Goal: Task Accomplishment & Management: Manage account settings

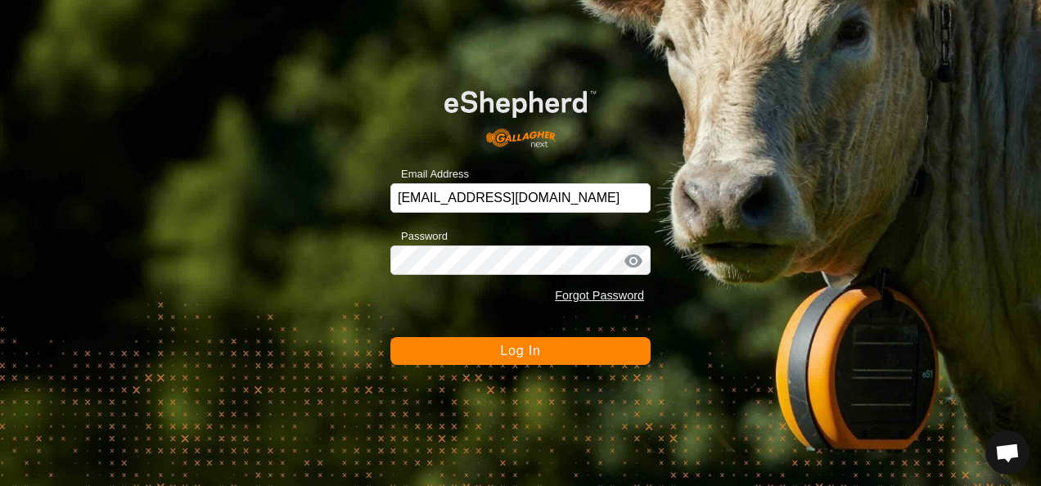
click at [533, 352] on span "Log In" at bounding box center [520, 351] width 40 height 14
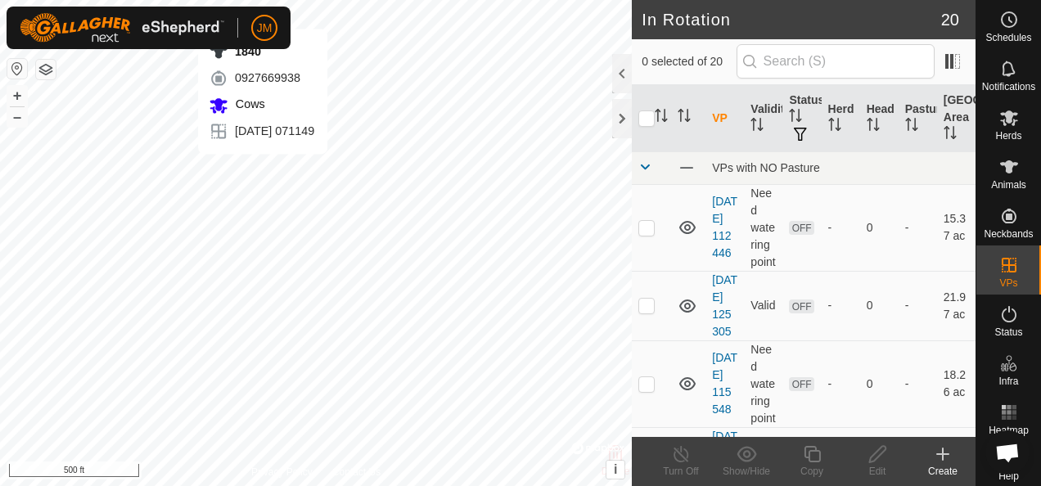
checkbox input "true"
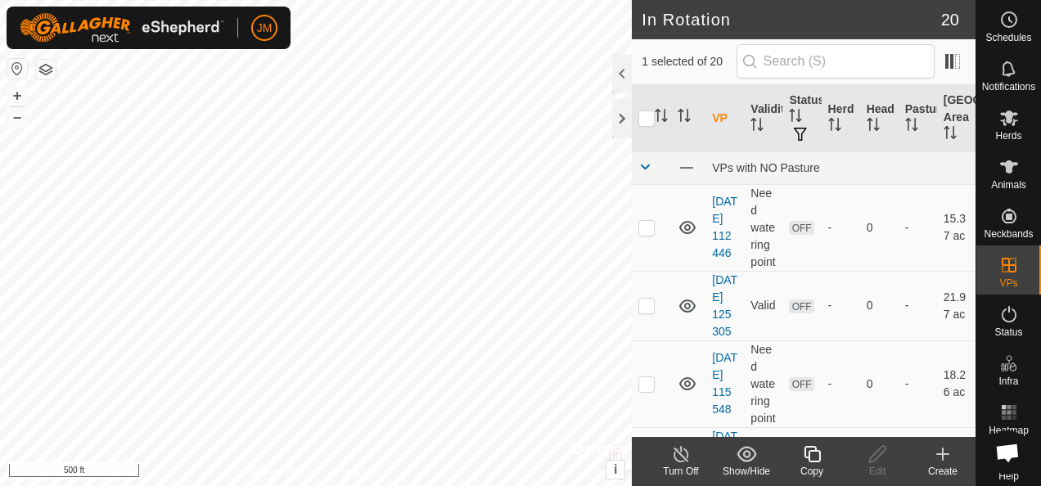
checkbox input "true"
checkbox input "false"
click at [874, 455] on icon at bounding box center [877, 454] width 16 height 16
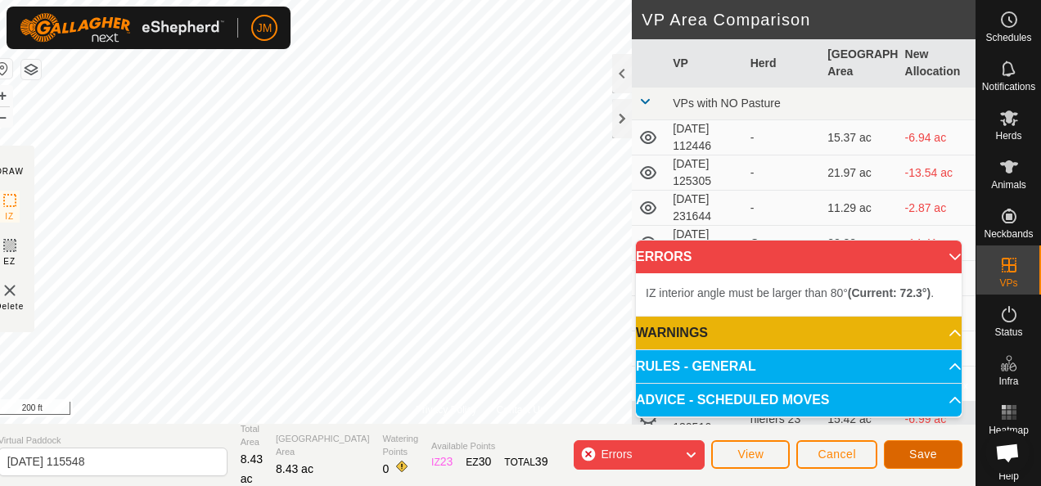
click at [920, 454] on span "Save" at bounding box center [924, 454] width 28 height 13
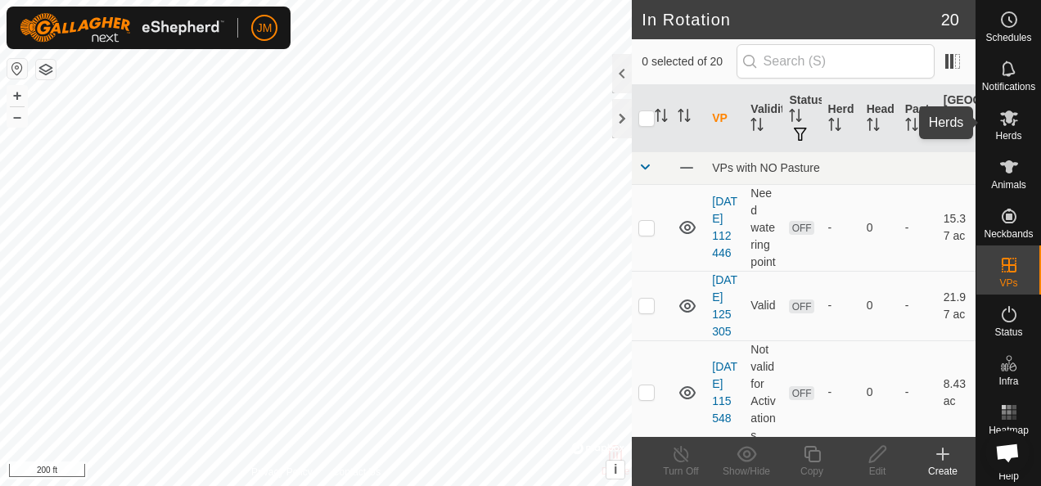
click at [1012, 123] on icon at bounding box center [1010, 118] width 20 height 20
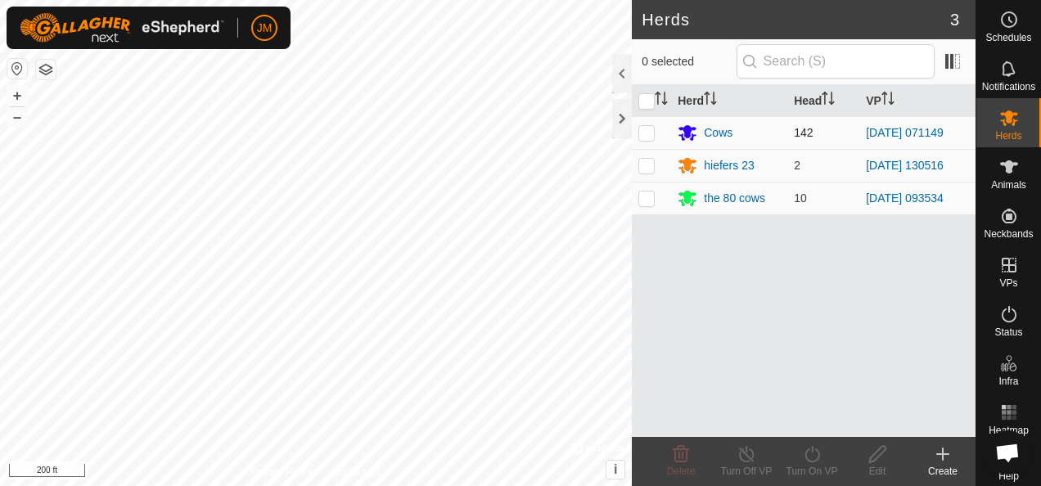
click at [643, 132] on p-checkbox at bounding box center [647, 132] width 16 height 13
checkbox input "true"
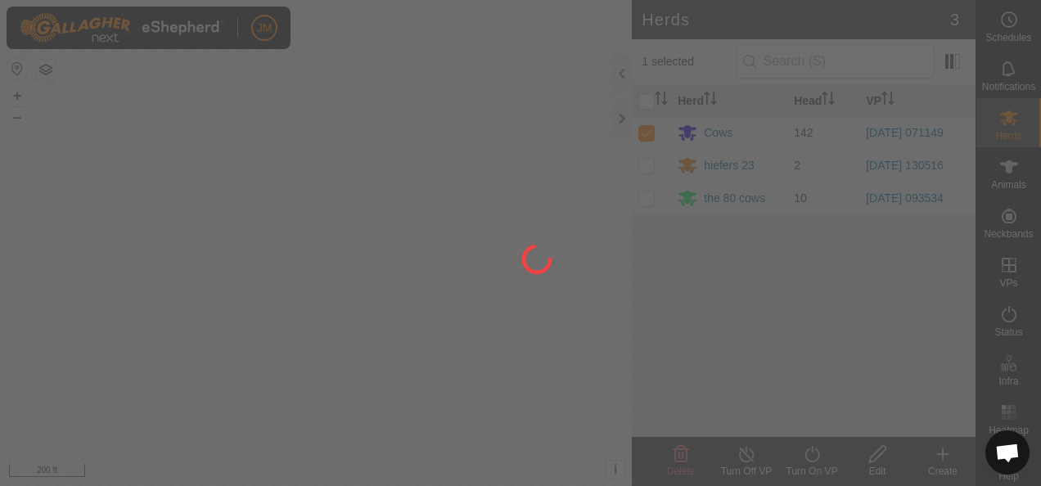
click at [809, 458] on div at bounding box center [520, 243] width 1041 height 486
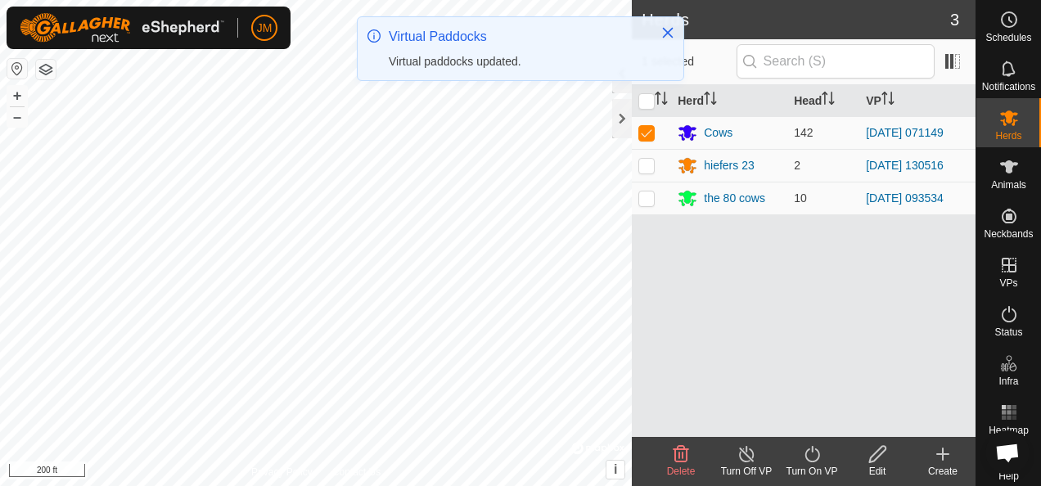
click at [811, 452] on icon at bounding box center [812, 455] width 20 height 20
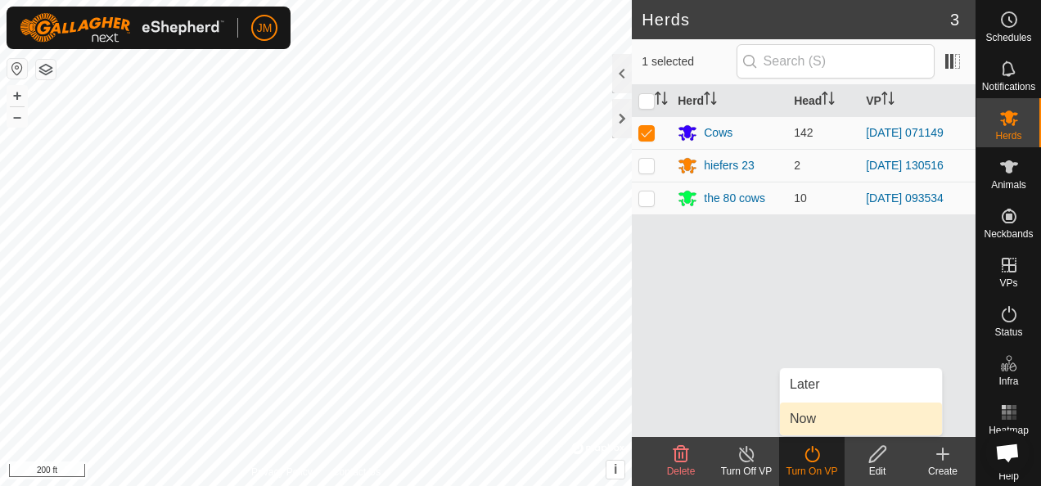
click at [817, 418] on link "Now" at bounding box center [861, 419] width 162 height 33
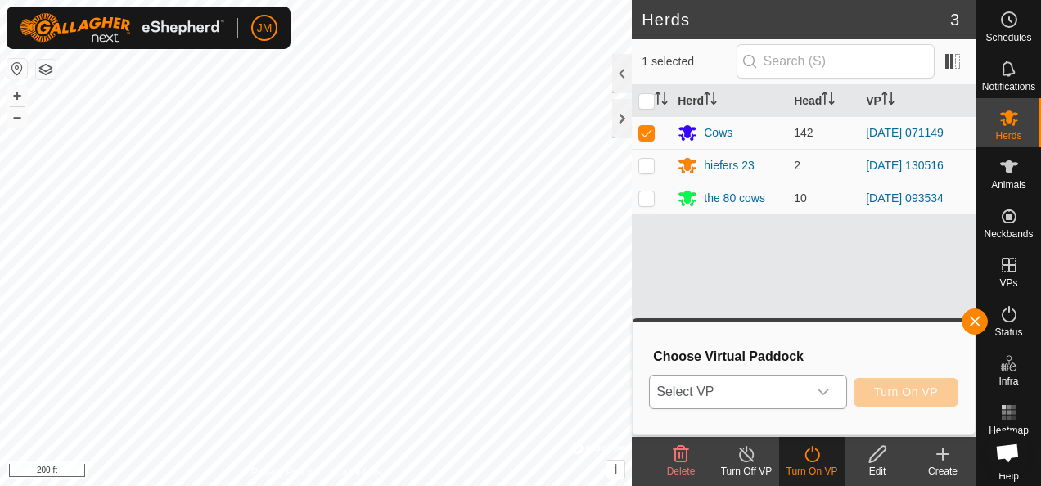
click at [829, 390] on icon "dropdown trigger" at bounding box center [823, 392] width 11 height 7
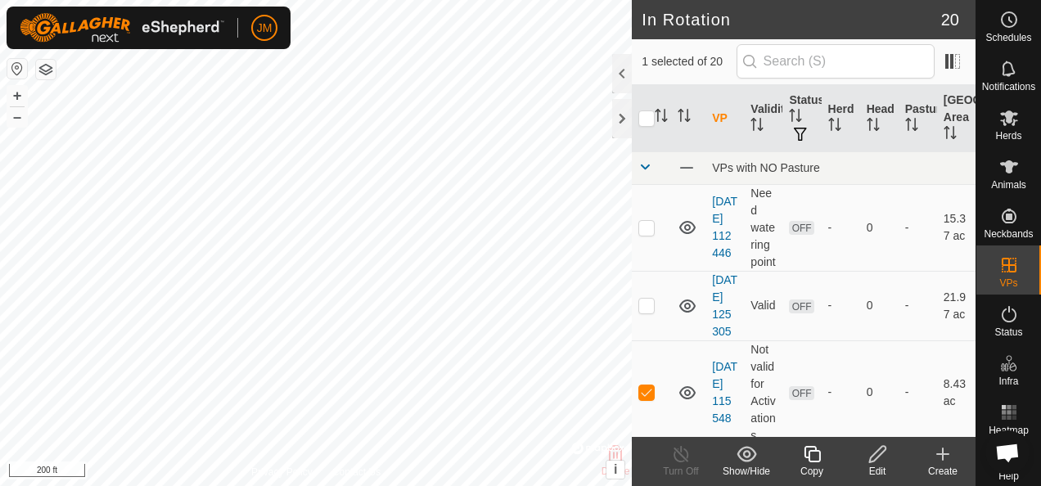
click at [876, 454] on icon at bounding box center [878, 455] width 20 height 20
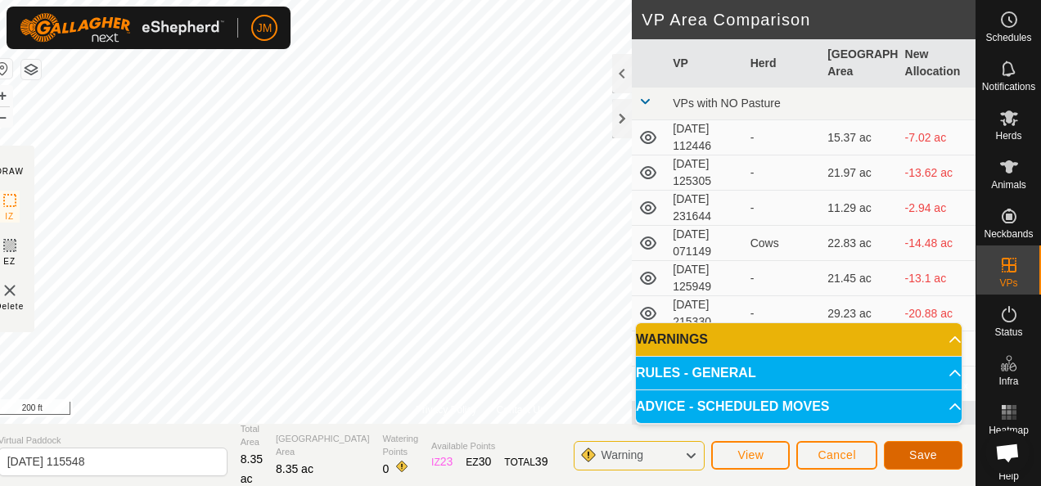
click at [938, 455] on button "Save" at bounding box center [923, 455] width 79 height 29
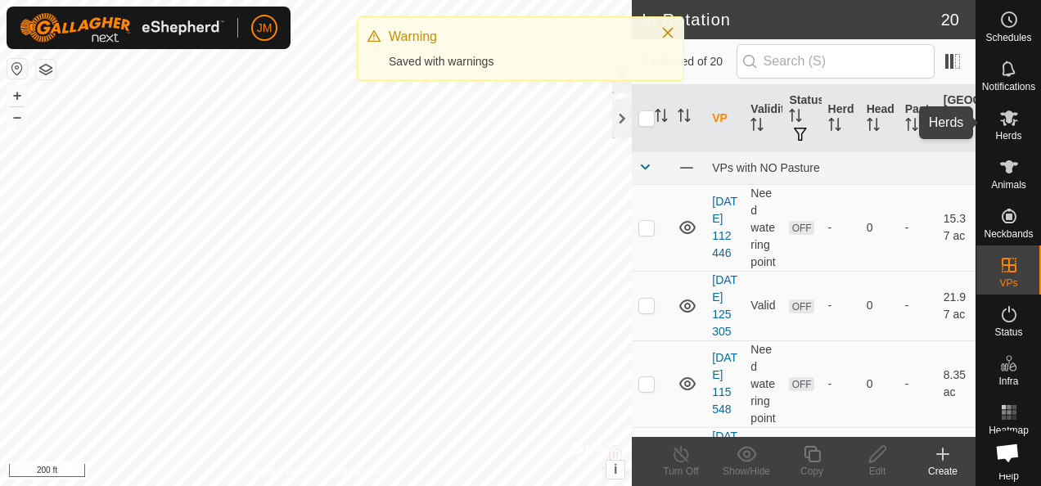
click at [1003, 123] on icon at bounding box center [1009, 119] width 18 height 16
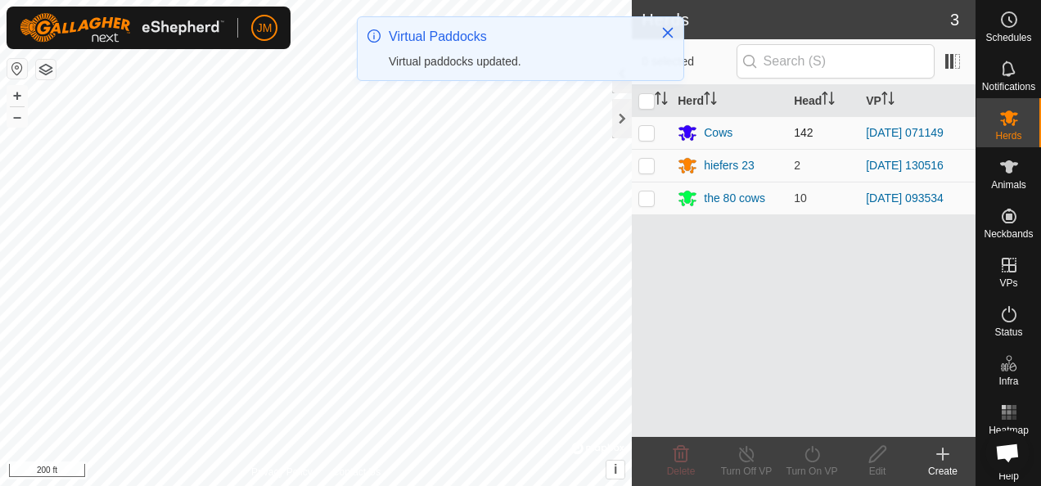
click at [648, 122] on td at bounding box center [651, 132] width 39 height 33
checkbox input "true"
click at [811, 451] on icon at bounding box center [812, 454] width 15 height 16
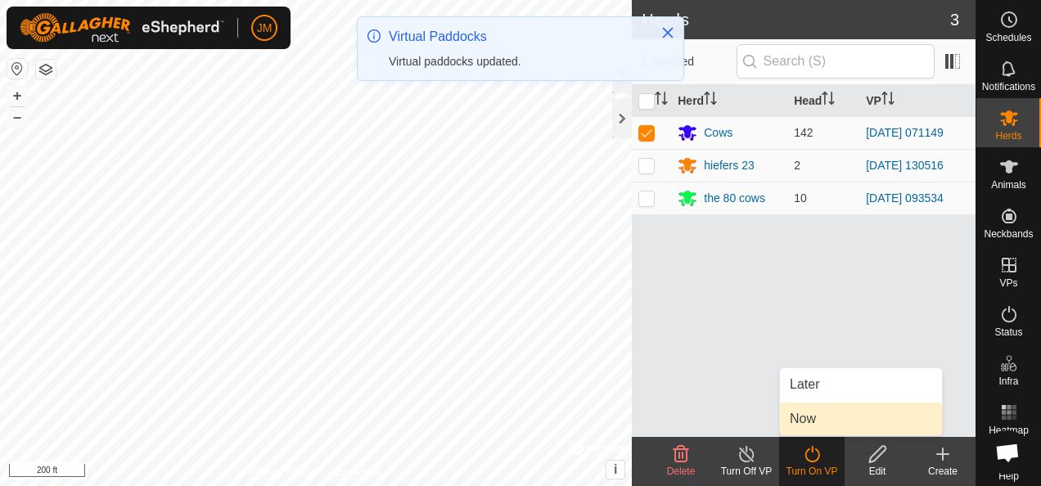
click at [820, 409] on link "Now" at bounding box center [861, 419] width 162 height 33
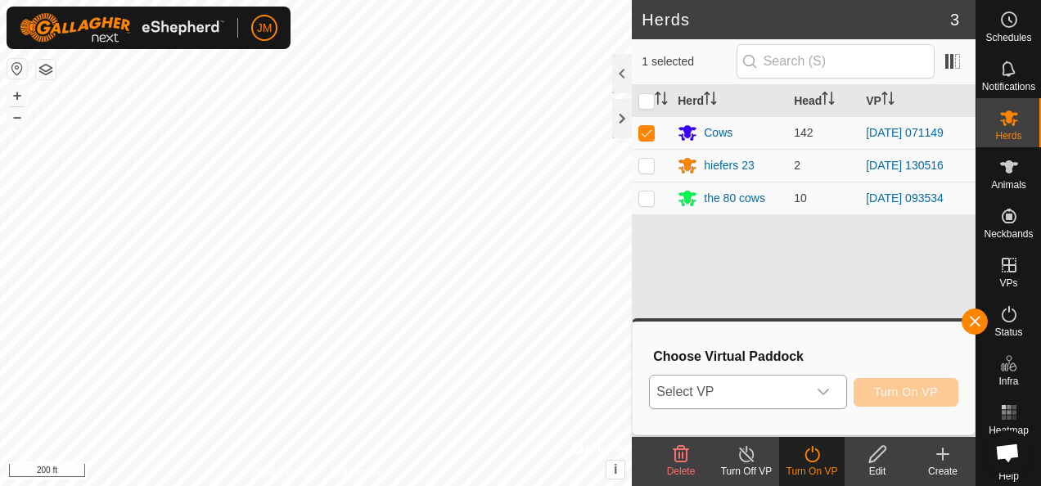
click at [825, 391] on icon "dropdown trigger" at bounding box center [823, 392] width 13 height 13
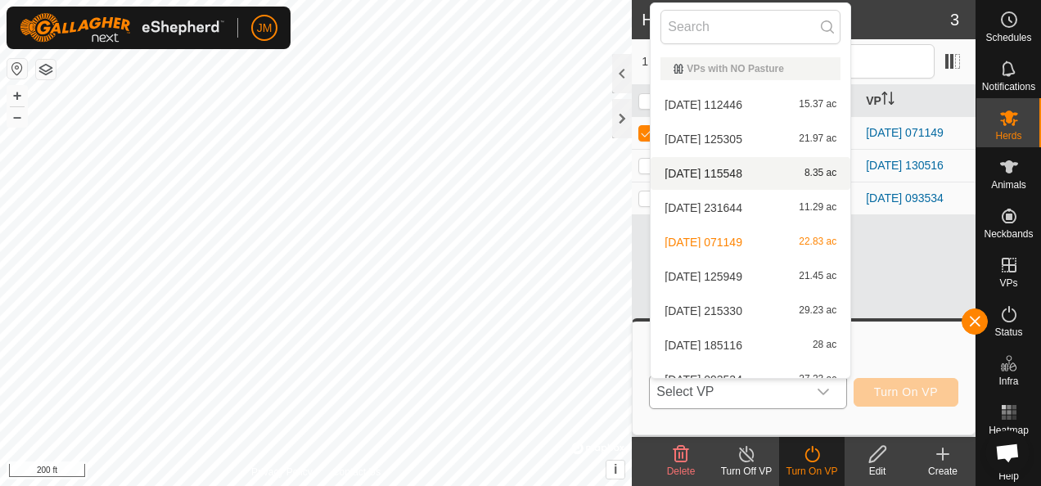
click at [718, 178] on li "2025-01-28 115548 8.35 ac" at bounding box center [751, 173] width 200 height 33
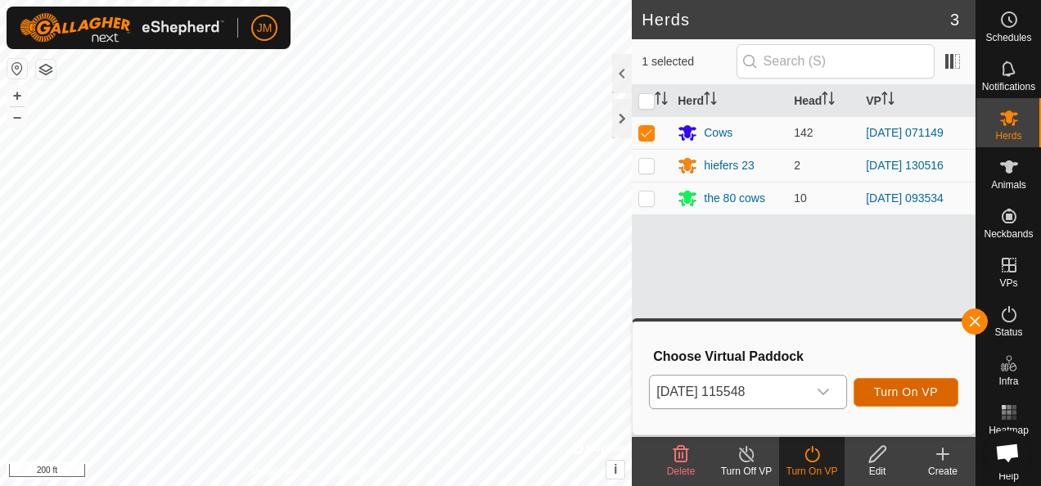
click at [918, 389] on span "Turn On VP" at bounding box center [906, 392] width 64 height 13
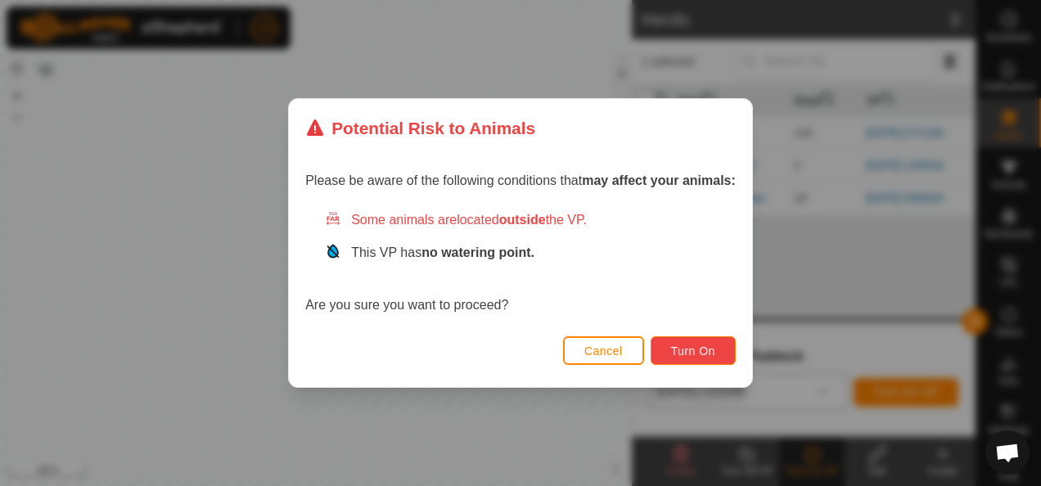
click at [716, 348] on button "Turn On" at bounding box center [693, 350] width 85 height 29
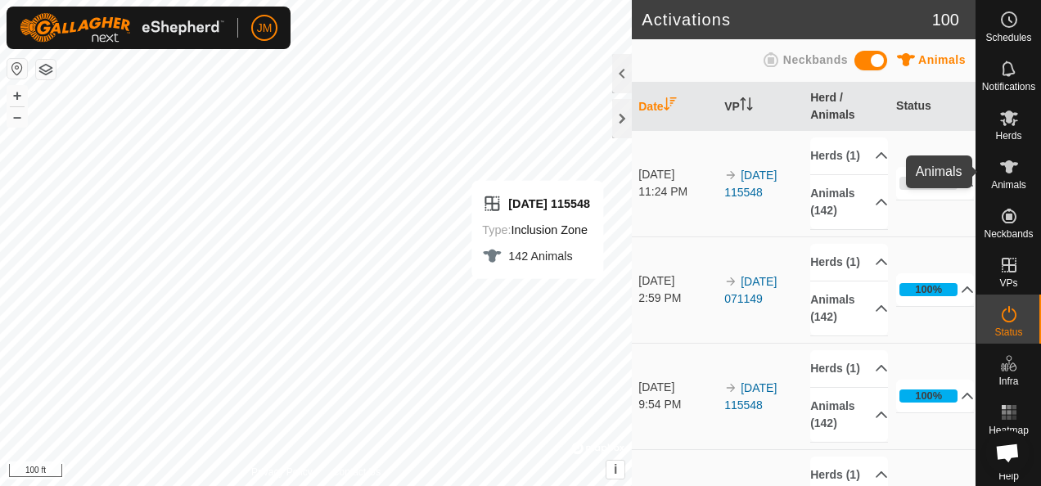
click at [1002, 175] on icon at bounding box center [1010, 167] width 20 height 20
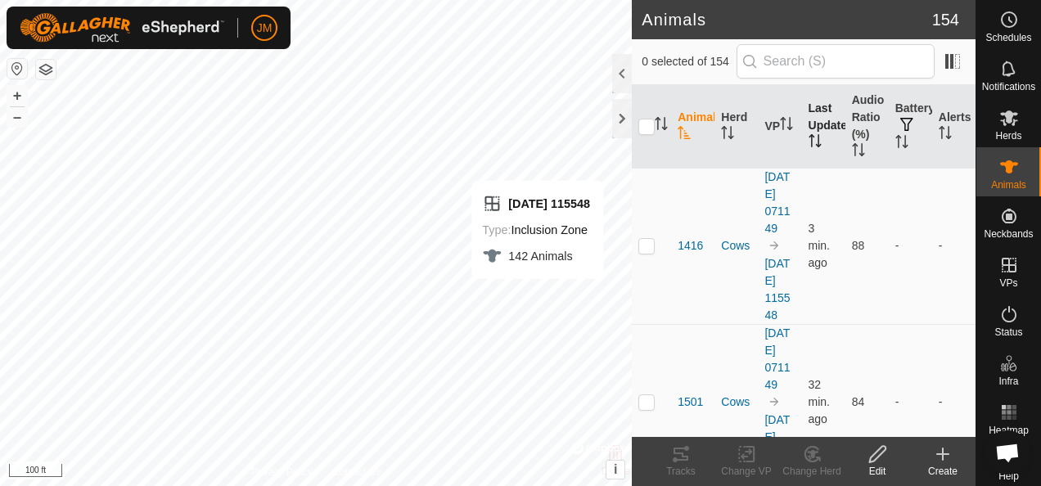
click at [814, 138] on icon "Activate to sort" at bounding box center [815, 140] width 13 height 13
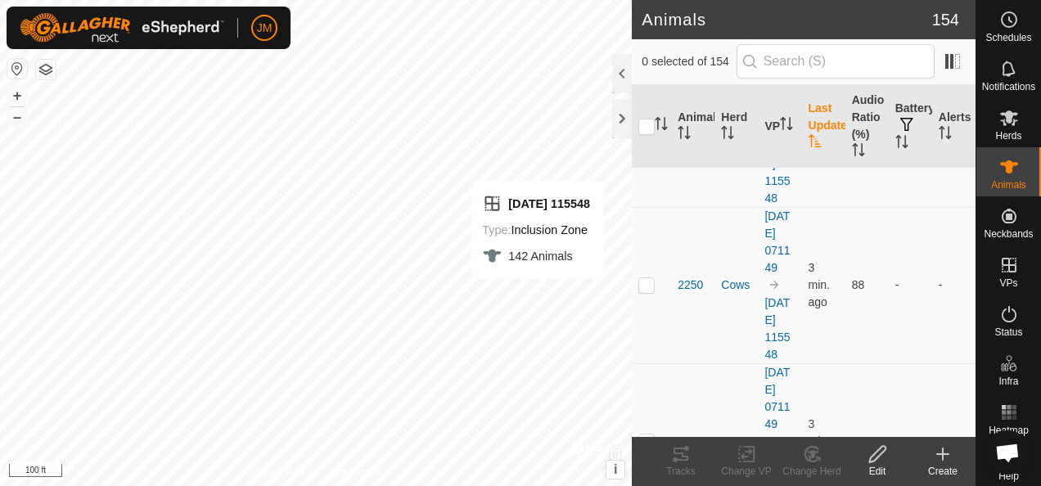
scroll to position [3602, 0]
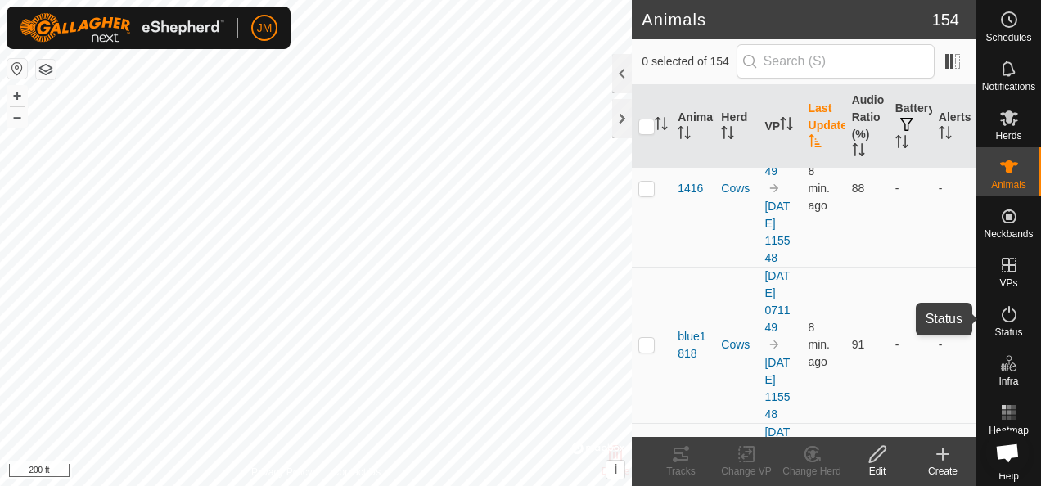
click at [1003, 309] on icon at bounding box center [1009, 314] width 15 height 16
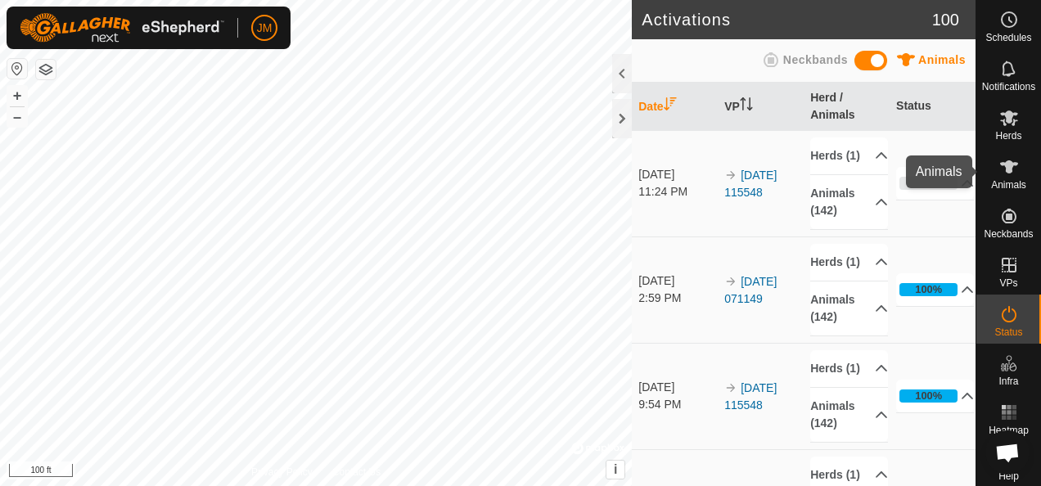
click at [1015, 169] on es-animals-svg-icon at bounding box center [1009, 167] width 29 height 26
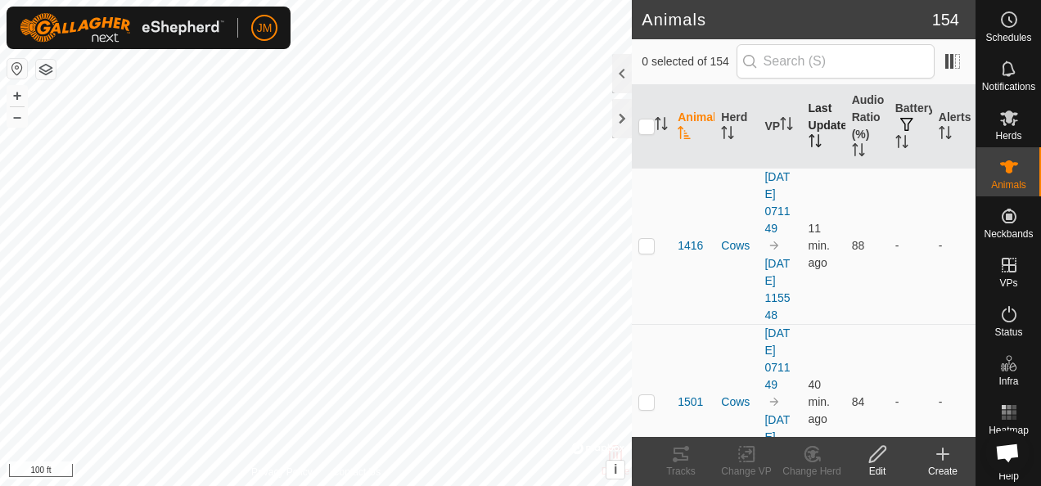
click at [809, 147] on p-sorticon "Activate to sort" at bounding box center [815, 143] width 13 height 13
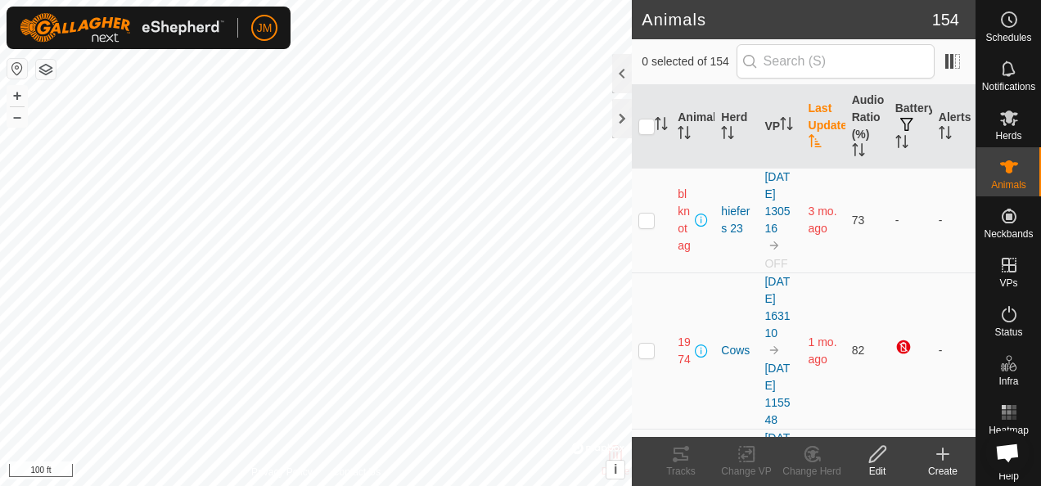
click at [809, 147] on p-sorticon "Activate to sort" at bounding box center [815, 143] width 13 height 13
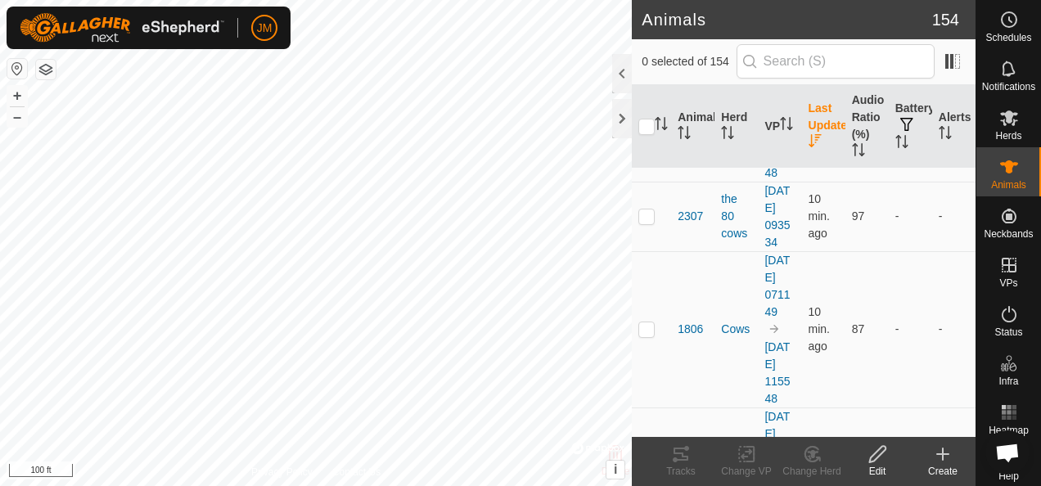
scroll to position [2292, 0]
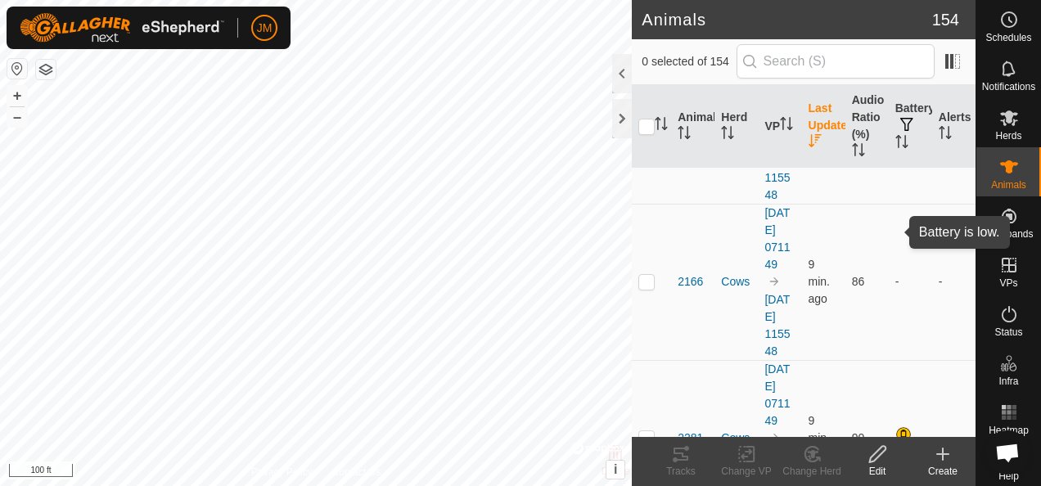
checkbox input "true"
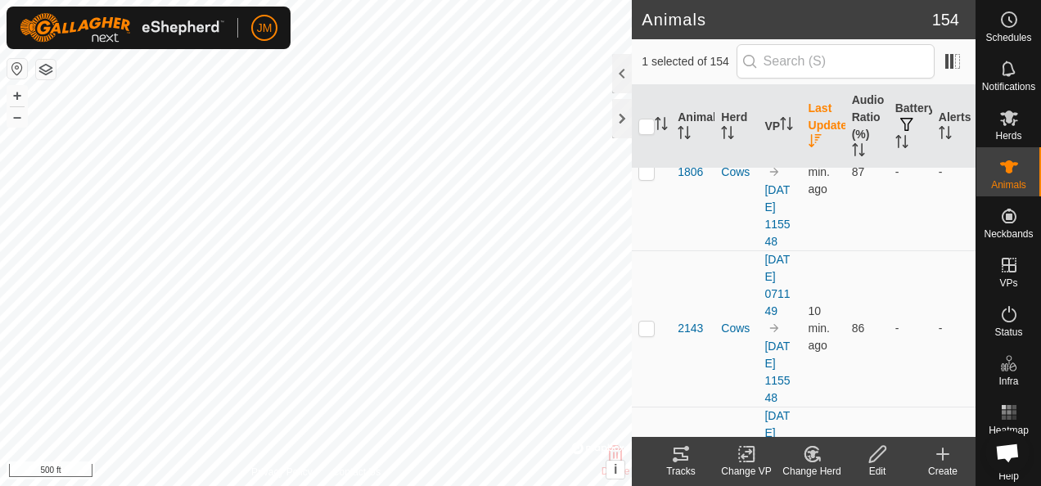
scroll to position [2947, 0]
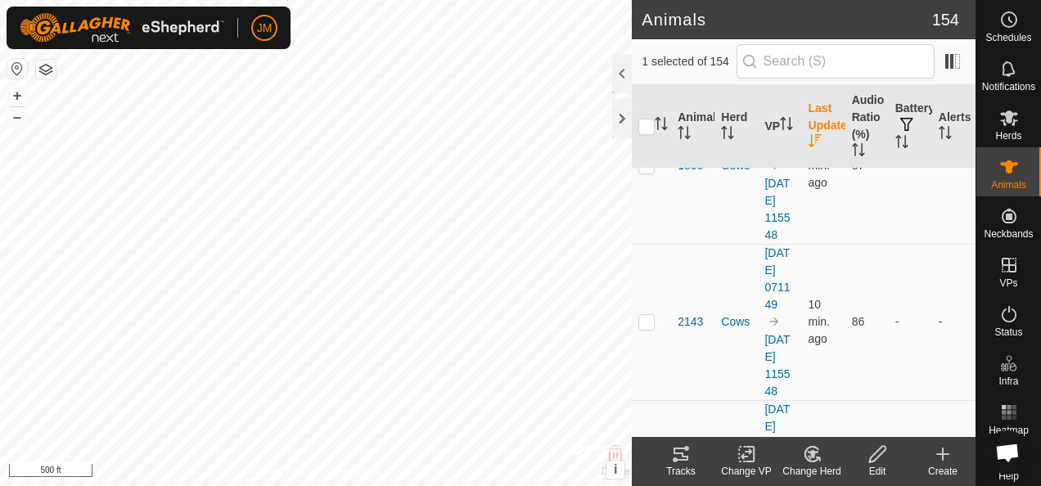
checkbox input "true"
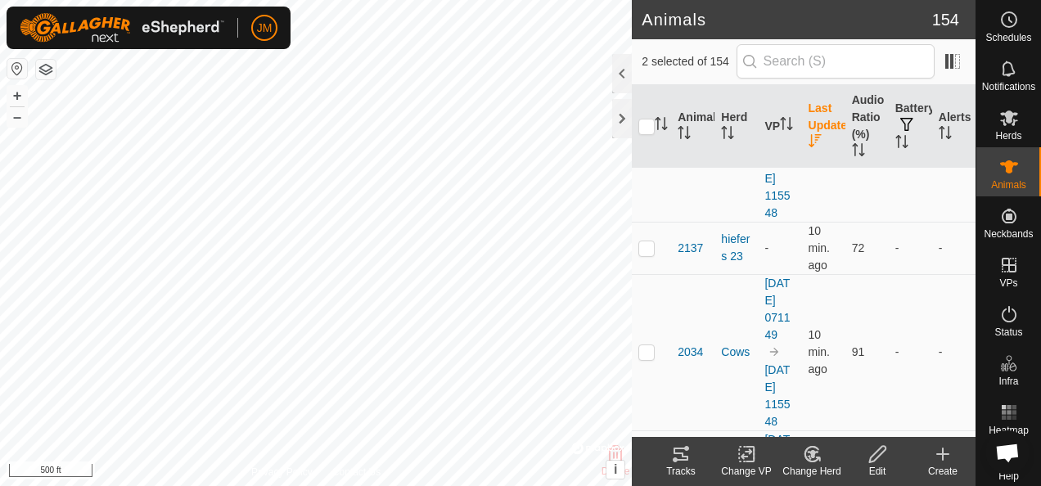
scroll to position [3602, 0]
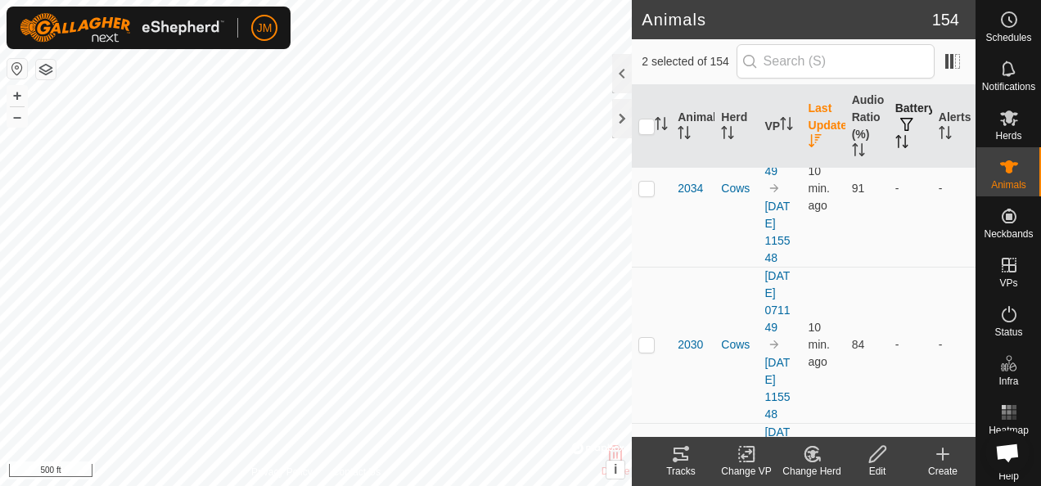
click at [896, 141] on icon "Activate to sort" at bounding box center [902, 141] width 13 height 13
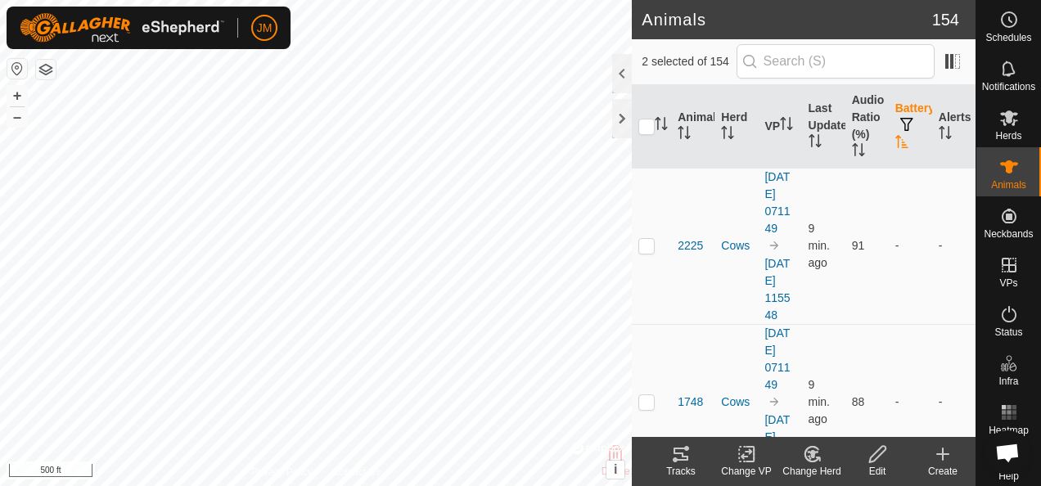
click at [896, 141] on icon "Activate to sort" at bounding box center [902, 141] width 13 height 13
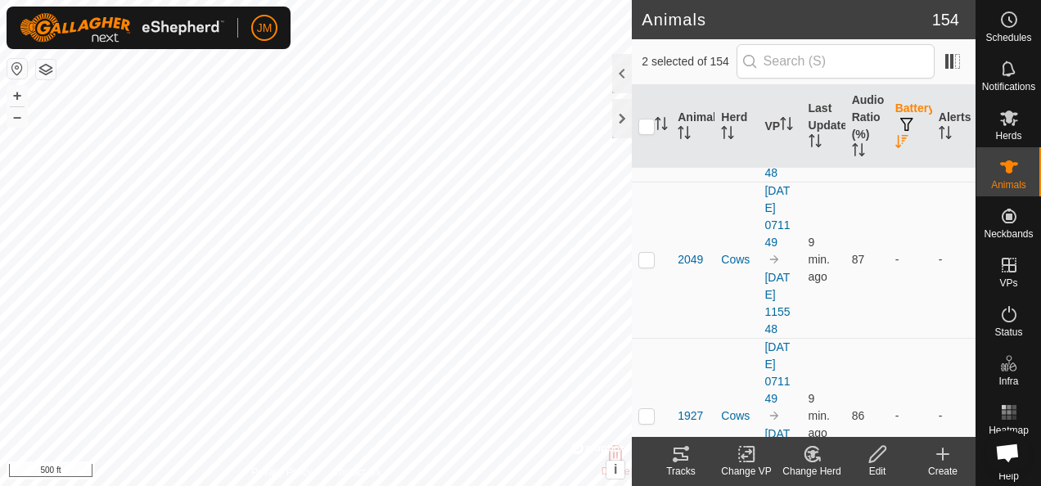
scroll to position [1801, 0]
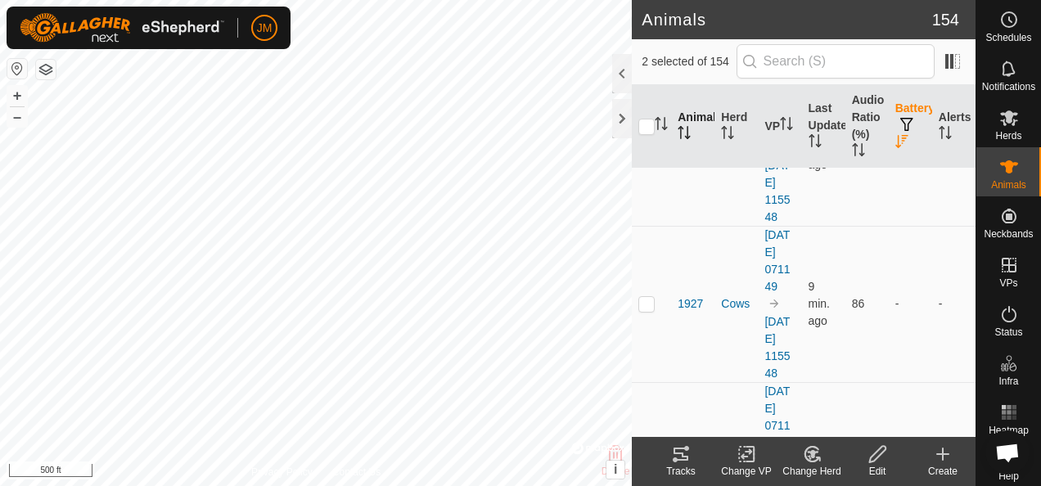
click at [695, 134] on th "Animal" at bounding box center [692, 127] width 43 height 84
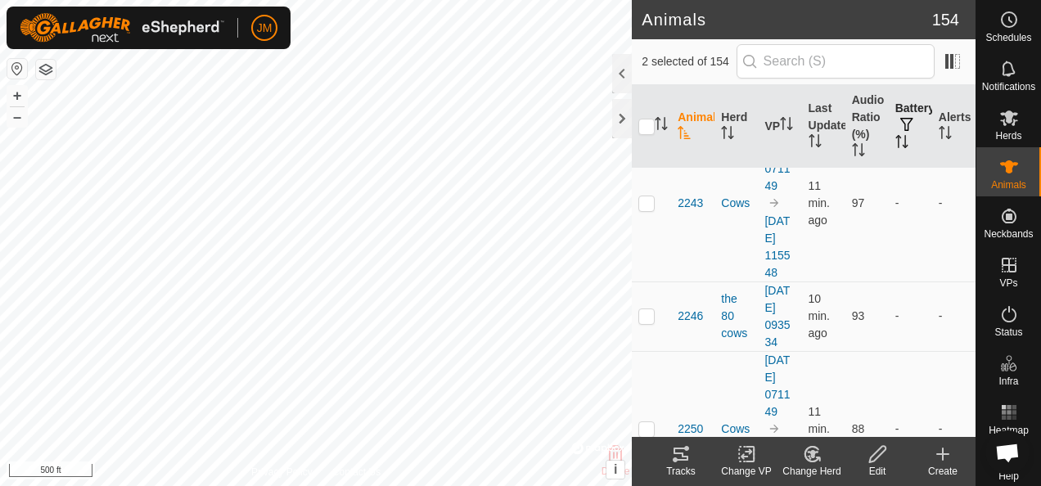
scroll to position [19404, 0]
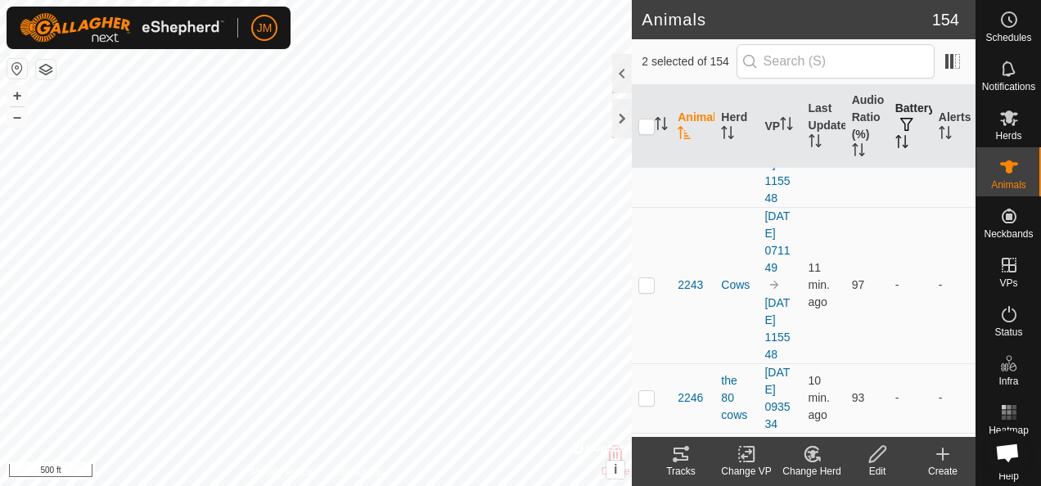
checkbox input "true"
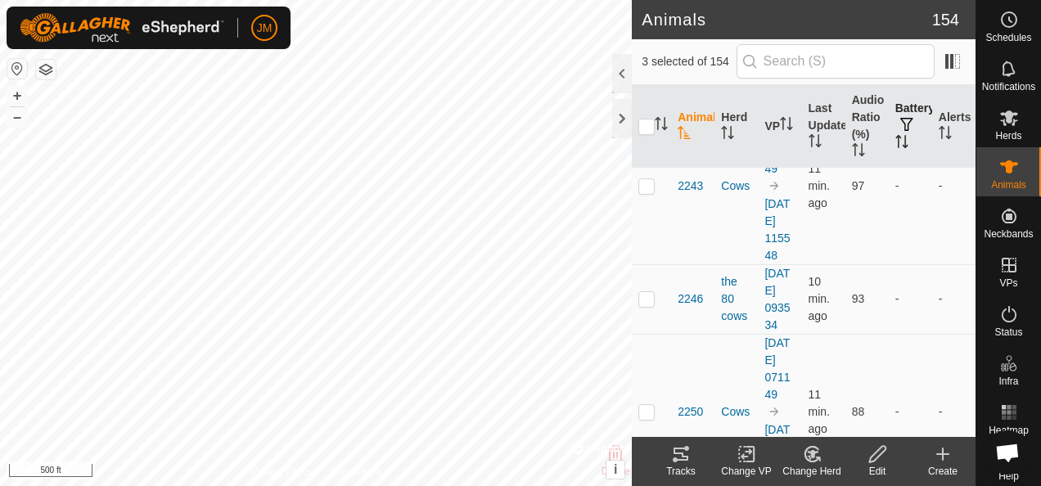
scroll to position [19649, 0]
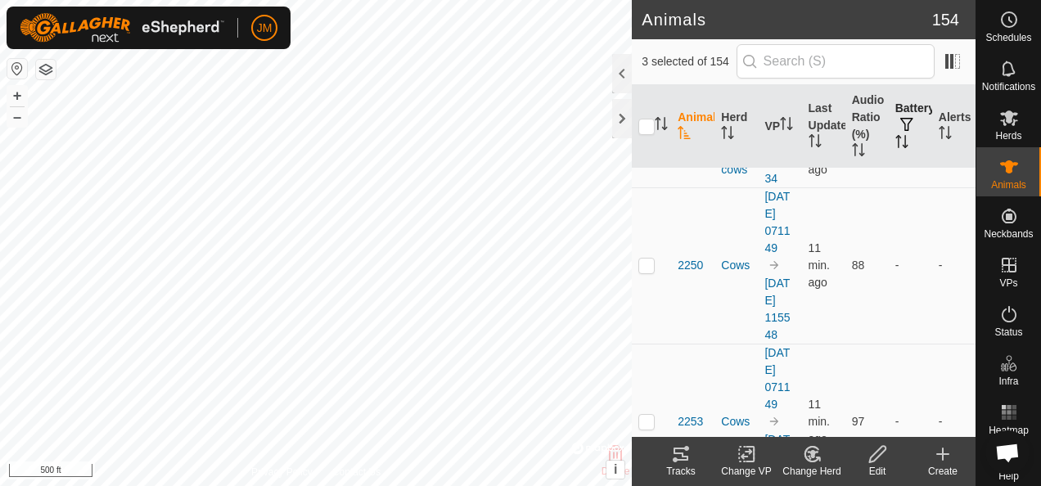
click at [687, 458] on icon at bounding box center [681, 454] width 15 height 13
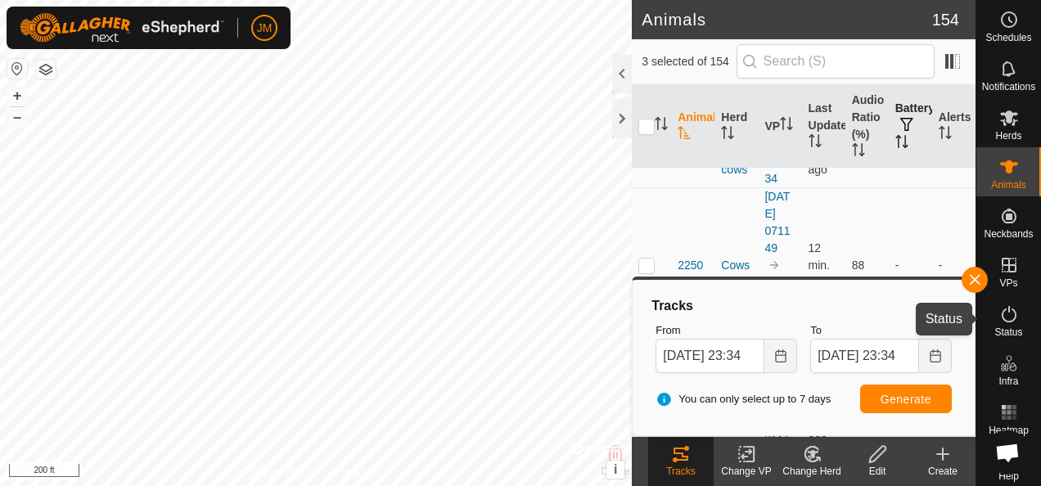
click at [1001, 316] on icon at bounding box center [1010, 315] width 20 height 20
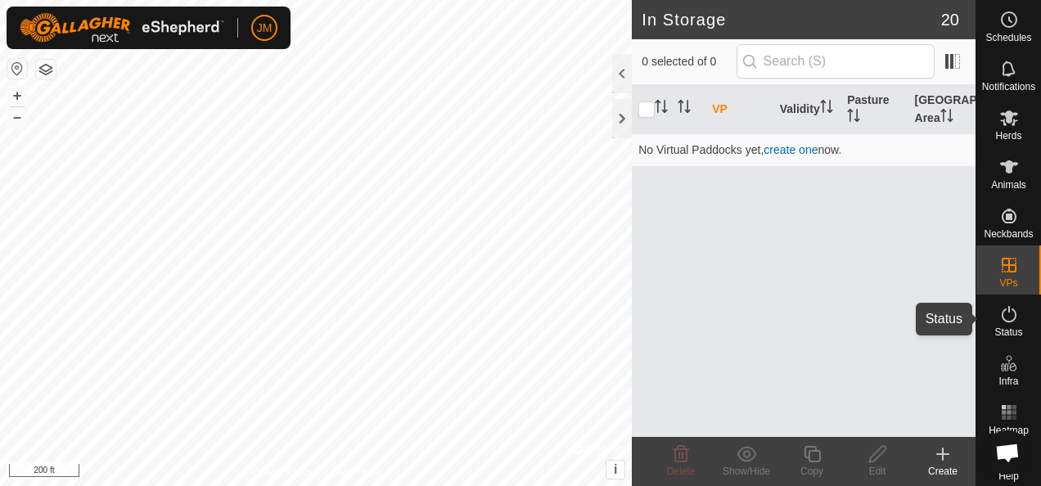
click at [997, 326] on es-activation-svg-icon at bounding box center [1009, 314] width 29 height 26
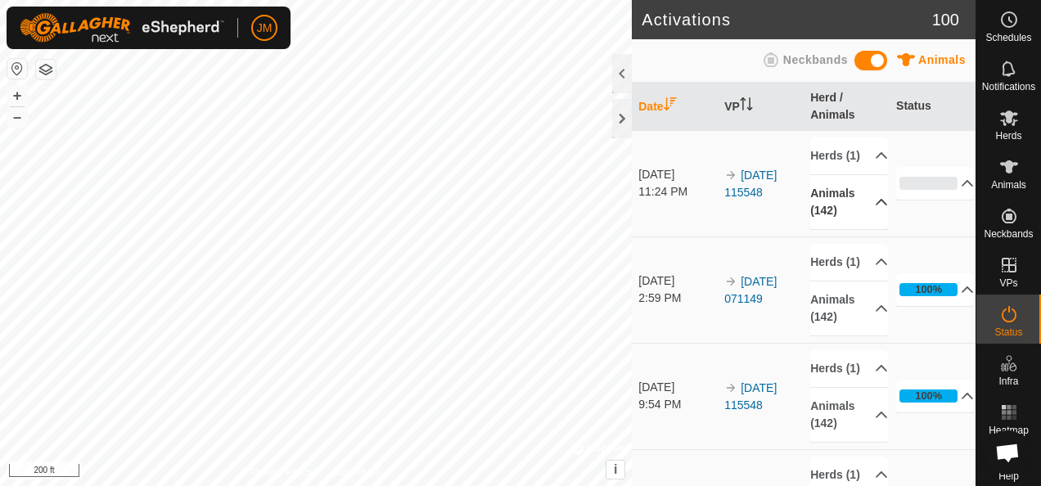
click at [860, 220] on p-accordion-header "Animals (142)" at bounding box center [850, 202] width 78 height 54
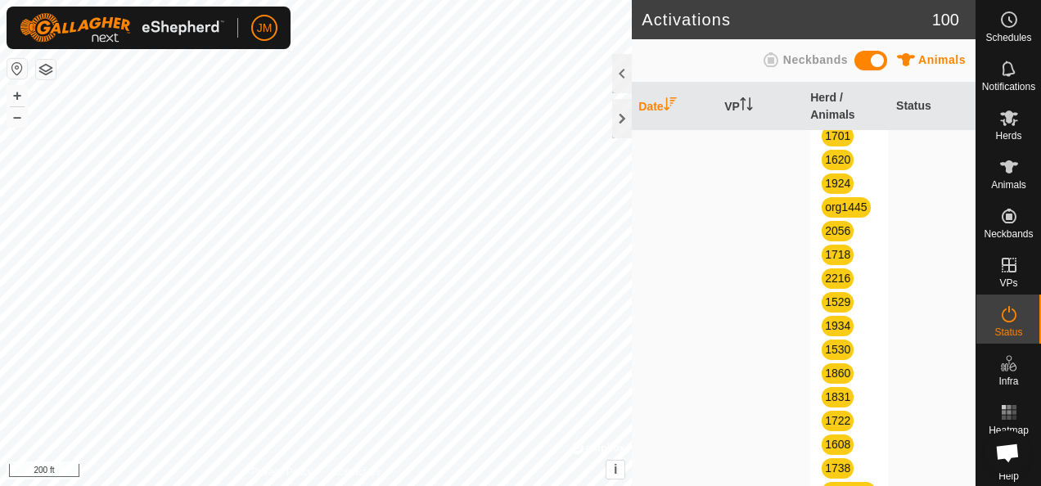
scroll to position [327, 0]
click at [1011, 307] on icon at bounding box center [1010, 315] width 20 height 20
click at [1017, 177] on es-animals-svg-icon at bounding box center [1009, 167] width 29 height 26
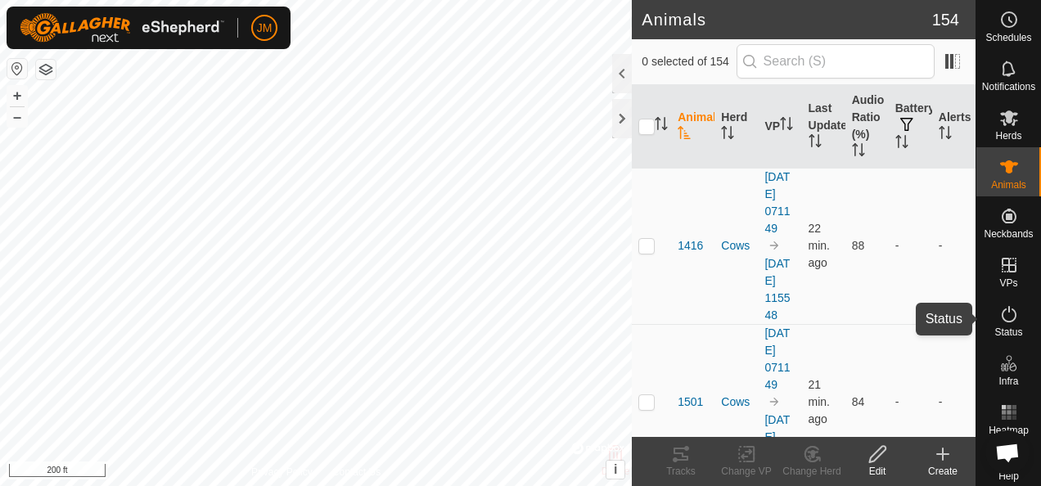
click at [1002, 323] on icon at bounding box center [1010, 315] width 20 height 20
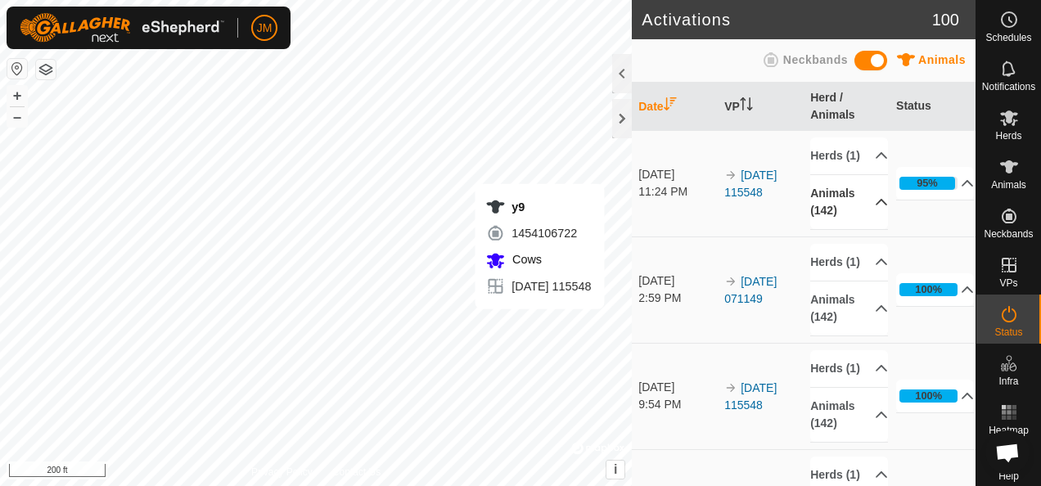
click at [865, 219] on p-accordion-header "Animals (142)" at bounding box center [850, 202] width 78 height 54
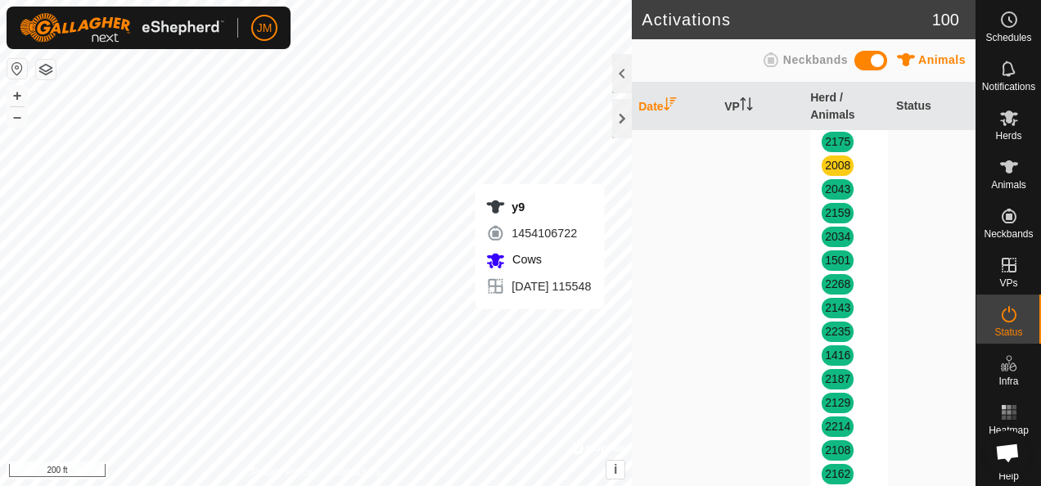
scroll to position [3275, 0]
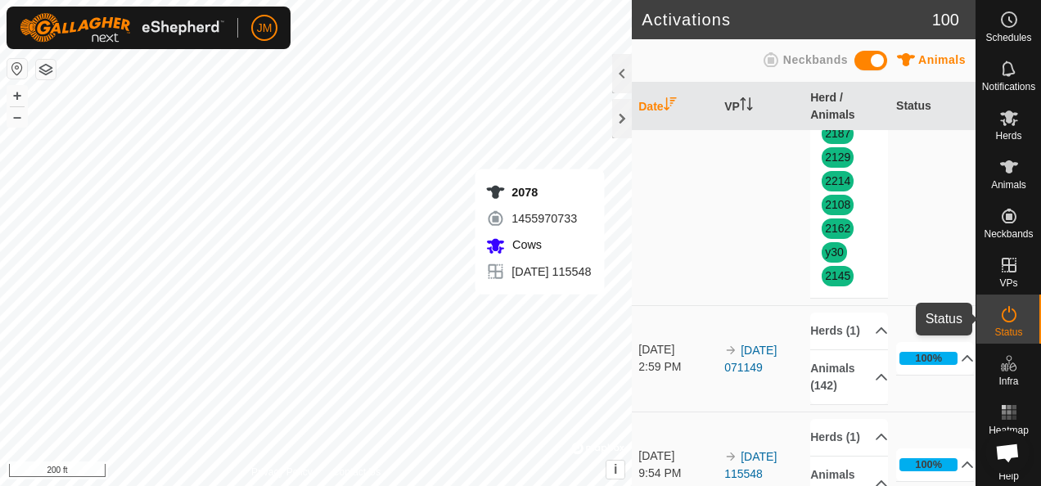
click at [1002, 303] on es-activation-svg-icon at bounding box center [1009, 314] width 29 height 26
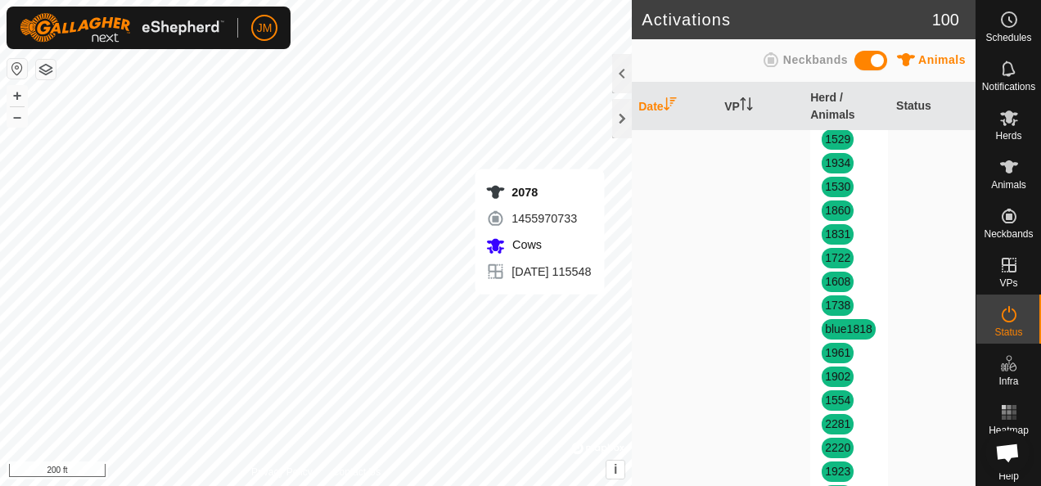
scroll to position [0, 0]
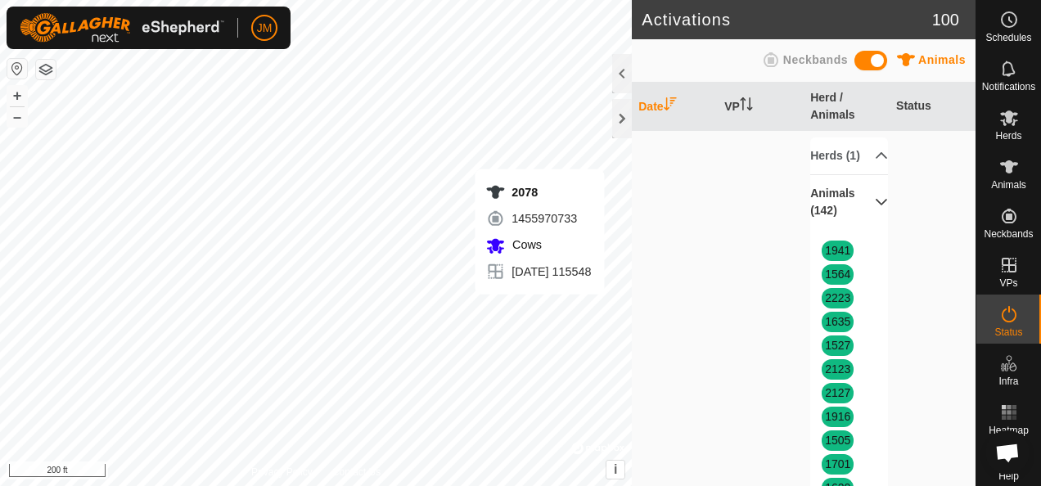
click at [875, 209] on icon at bounding box center [881, 202] width 13 height 13
